Goal: Navigation & Orientation: Find specific page/section

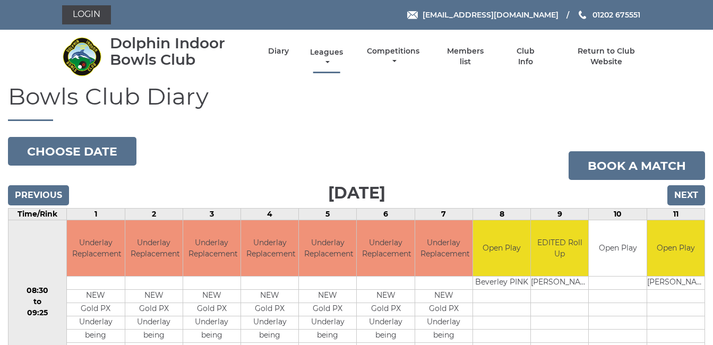
click at [329, 50] on link "Leagues" at bounding box center [326, 57] width 38 height 21
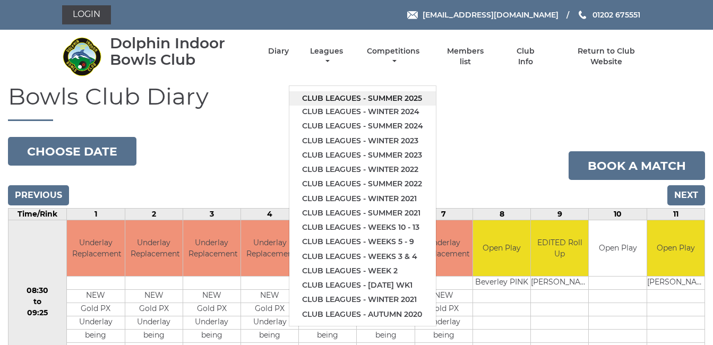
click at [376, 95] on link "Club leagues - Summer 2025" at bounding box center [362, 98] width 146 height 14
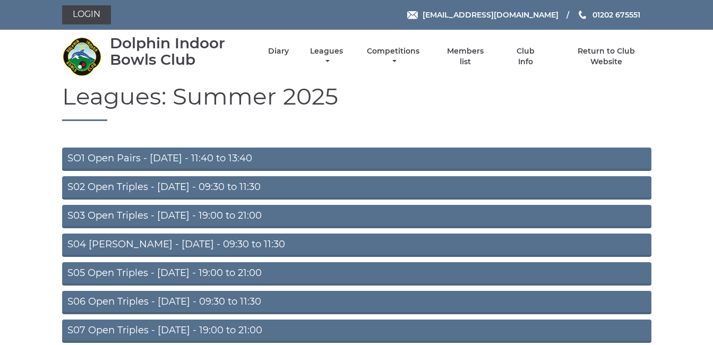
click at [178, 186] on link "S02 Open Triples - [DATE] - 09:30 to 11:30" at bounding box center [356, 187] width 589 height 23
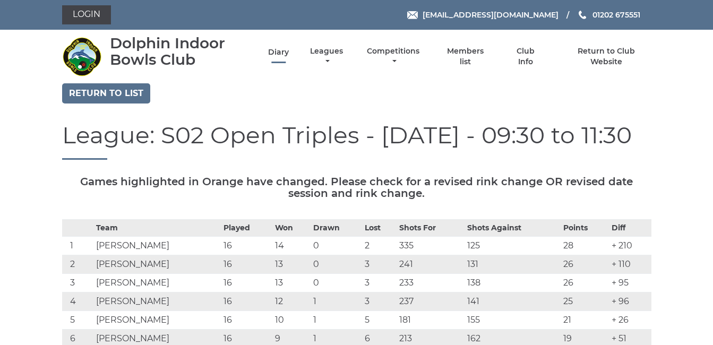
click at [279, 48] on link "Diary" at bounding box center [278, 52] width 21 height 10
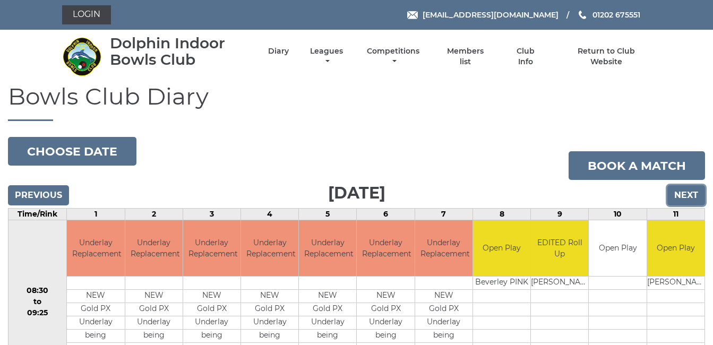
click at [686, 191] on input "Next" at bounding box center [686, 195] width 38 height 20
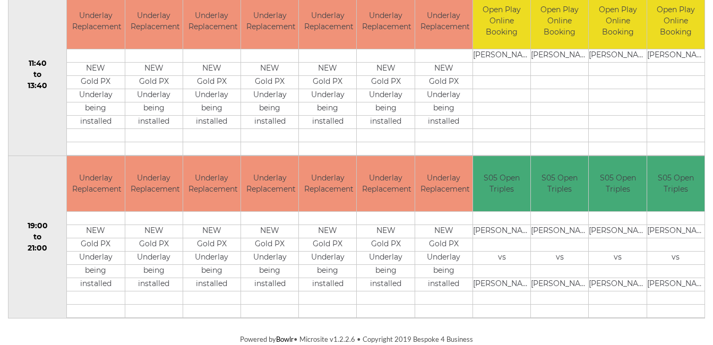
scroll to position [28, 0]
